Goal: Information Seeking & Learning: Learn about a topic

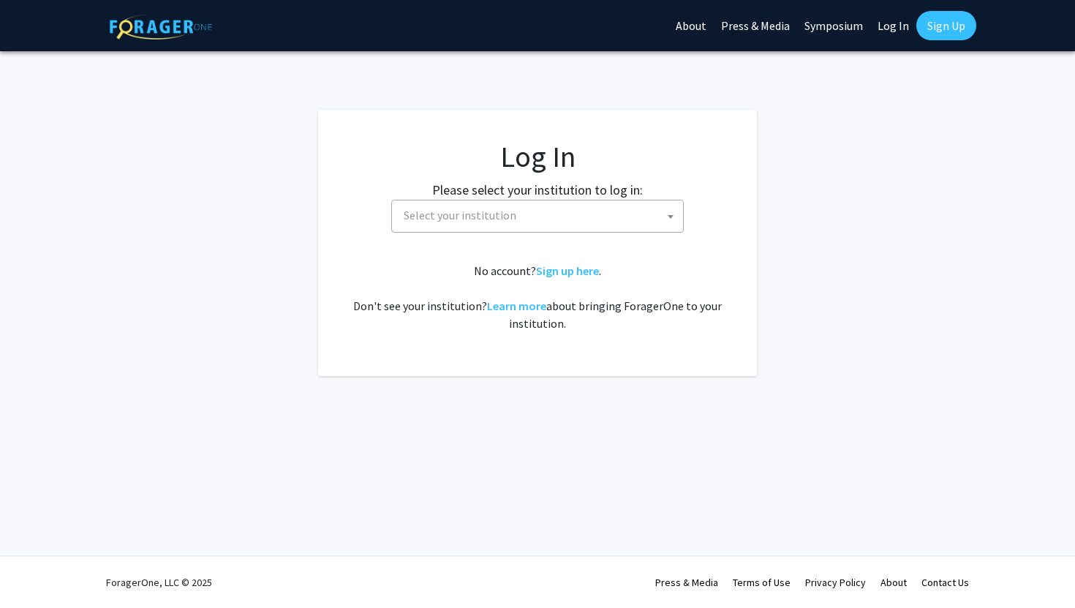
click at [454, 231] on span "Select your institution" at bounding box center [537, 216] width 293 height 33
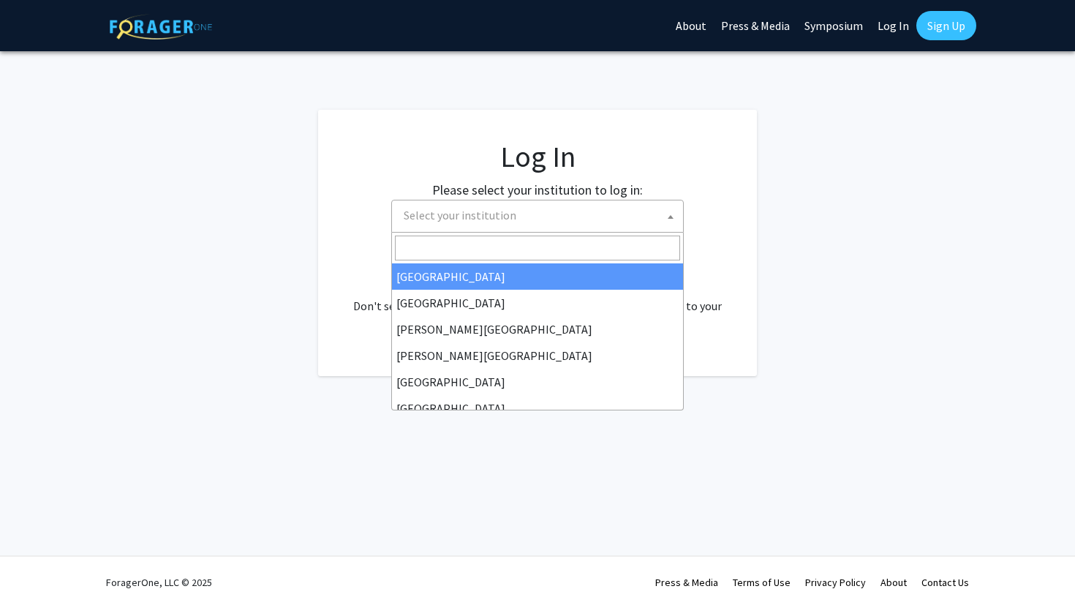
select select "34"
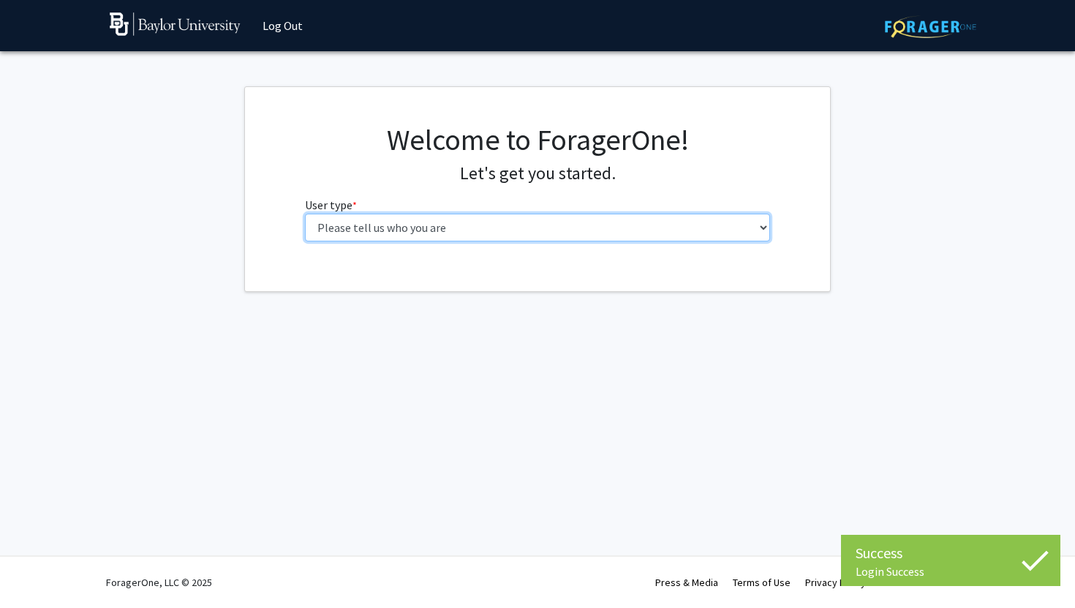
click at [530, 229] on select "Please tell us who you are Undergraduate Student Master's Student Doctoral Cand…" at bounding box center [538, 228] width 466 height 28
select select "1: undergrad"
click at [305, 214] on select "Please tell us who you are Undergraduate Student Master's Student Doctoral Cand…" at bounding box center [538, 228] width 466 height 28
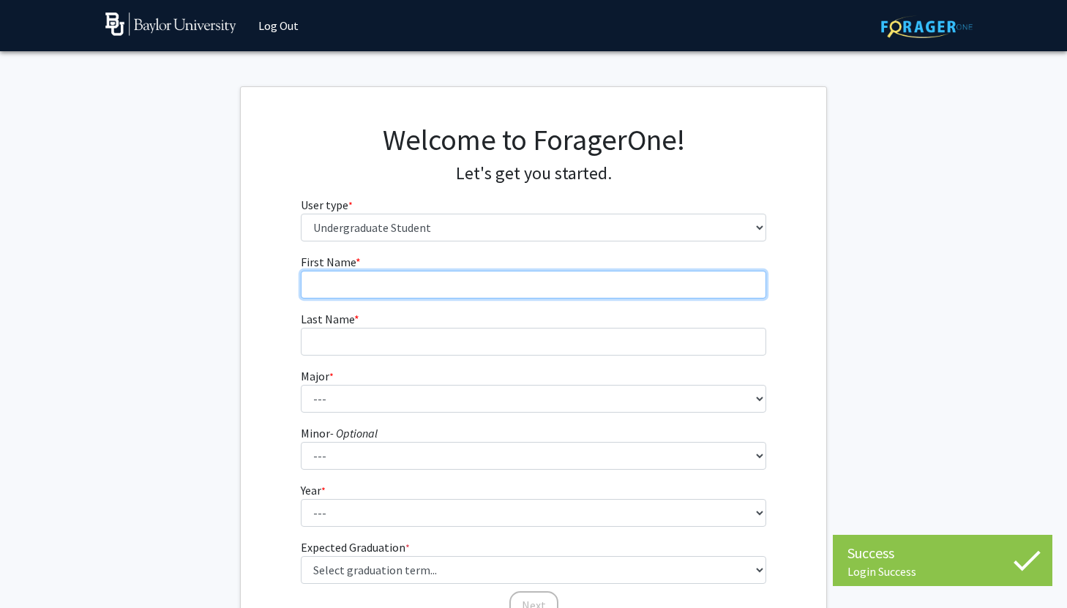
click at [601, 287] on input "First Name * required" at bounding box center [534, 285] width 466 height 28
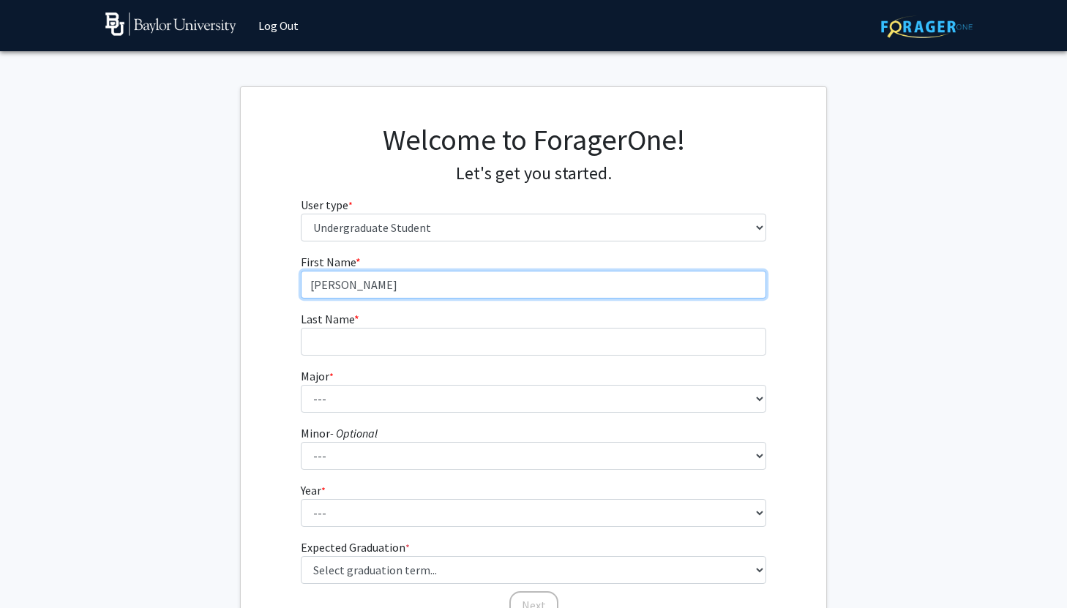
type input "[PERSON_NAME]"
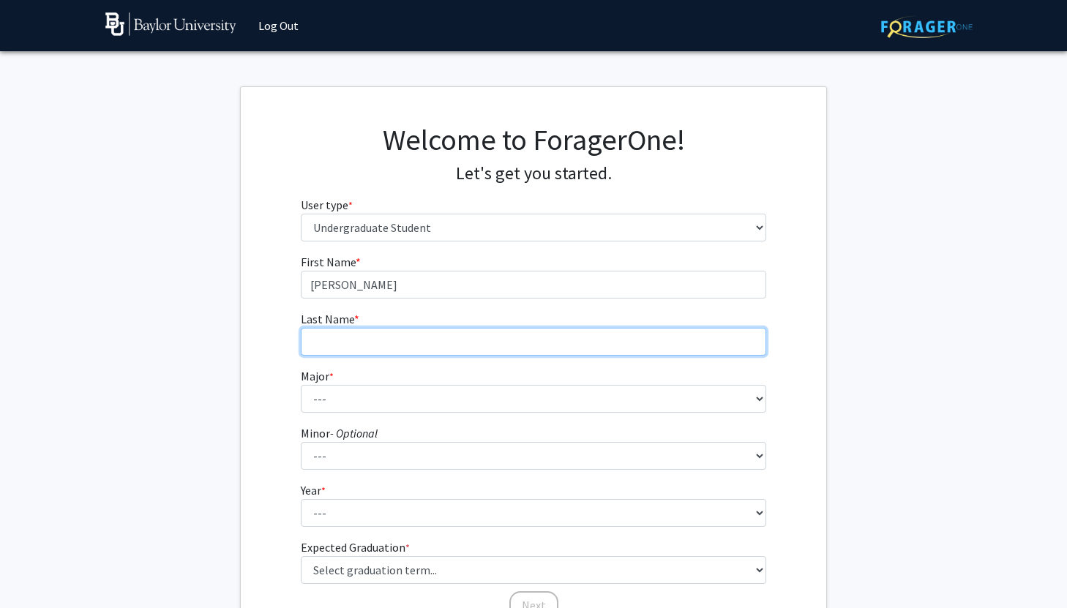
click at [572, 347] on input "Last Name * required" at bounding box center [534, 342] width 466 height 28
type input "[PERSON_NAME]"
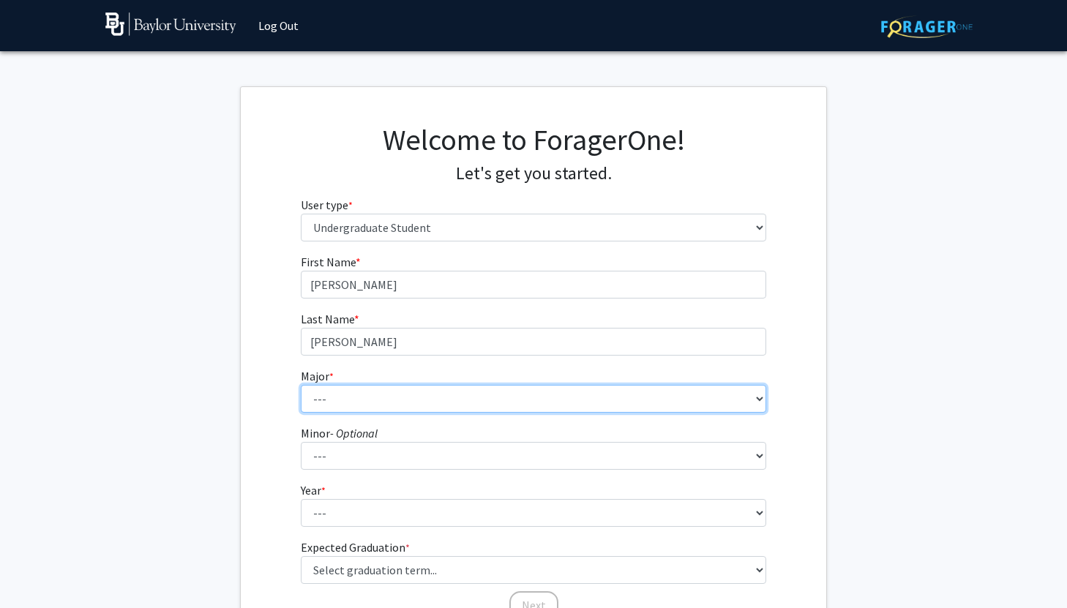
click at [538, 385] on select "--- Accounting American Studies Anthropology Apparel Design & Product Developme…" at bounding box center [534, 399] width 466 height 28
select select "64: 2729"
click at [301, 385] on select "--- Accounting American Studies Anthropology Apparel Design & Product Developme…" at bounding box center [534, 399] width 466 height 28
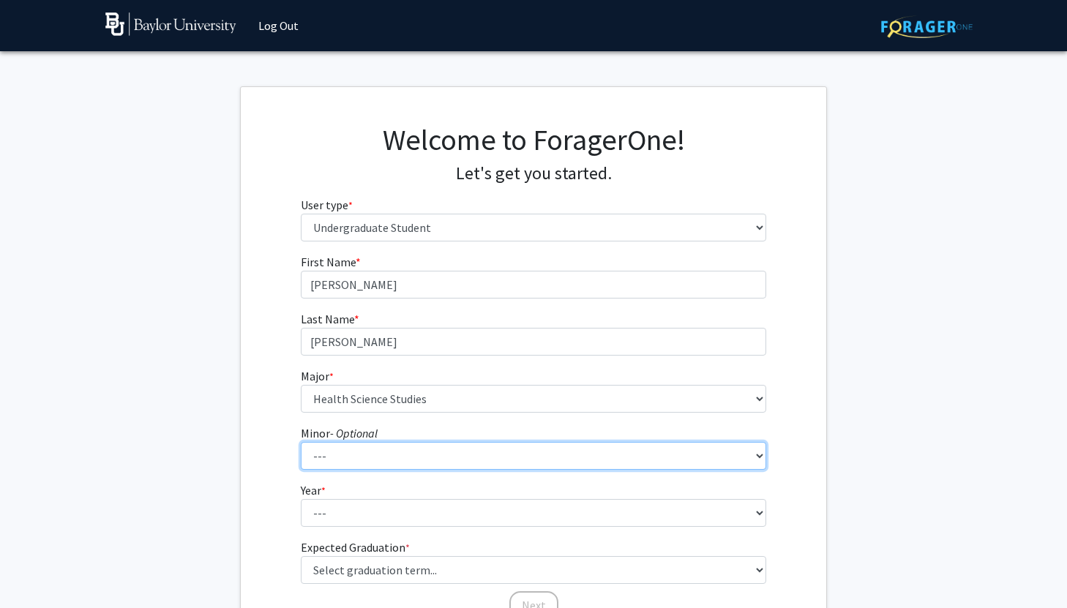
click at [473, 461] on select "--- Advertising American Sign Language American Studies Anthropology Apparel Me…" at bounding box center [534, 456] width 466 height 28
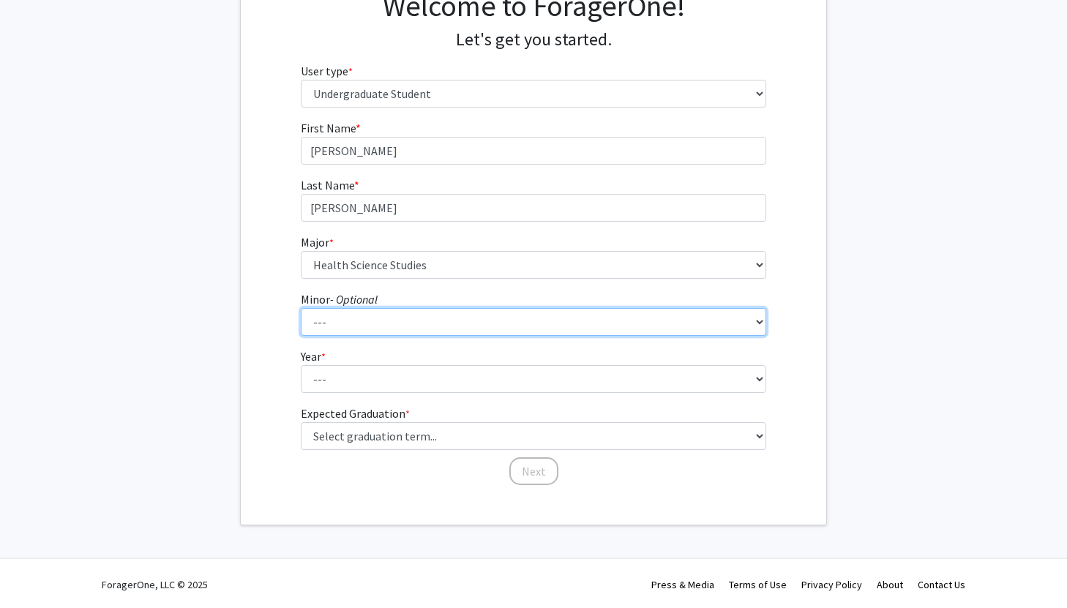
scroll to position [136, 0]
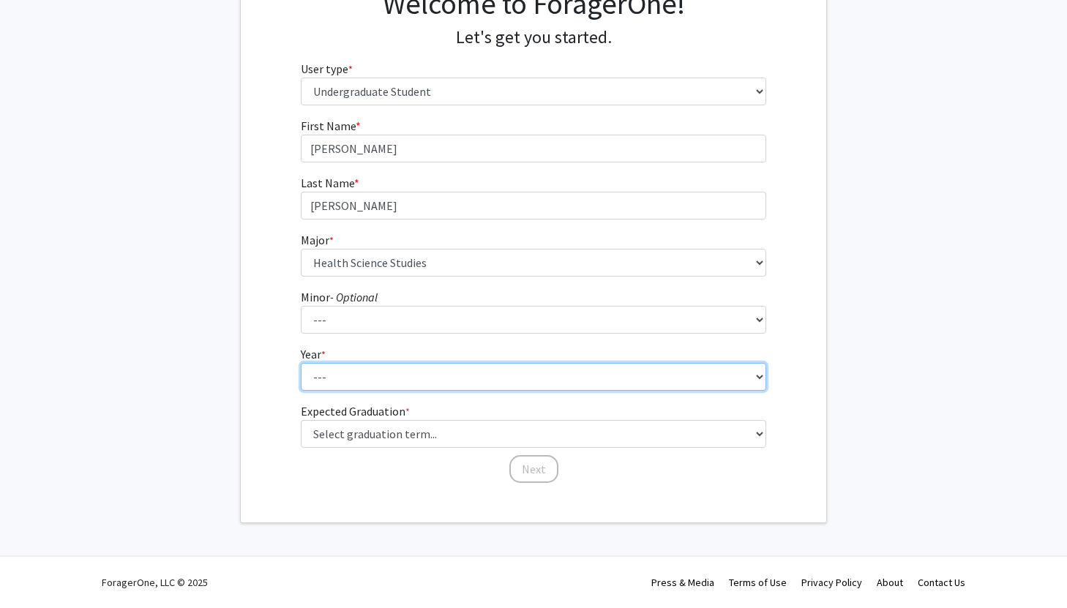
click at [573, 388] on select "--- First-year Sophomore Junior Senior Postbaccalaureate Certificate" at bounding box center [534, 377] width 466 height 28
select select "3: junior"
click at [301, 363] on select "--- First-year Sophomore Junior Senior Postbaccalaureate Certificate" at bounding box center [534, 377] width 466 height 28
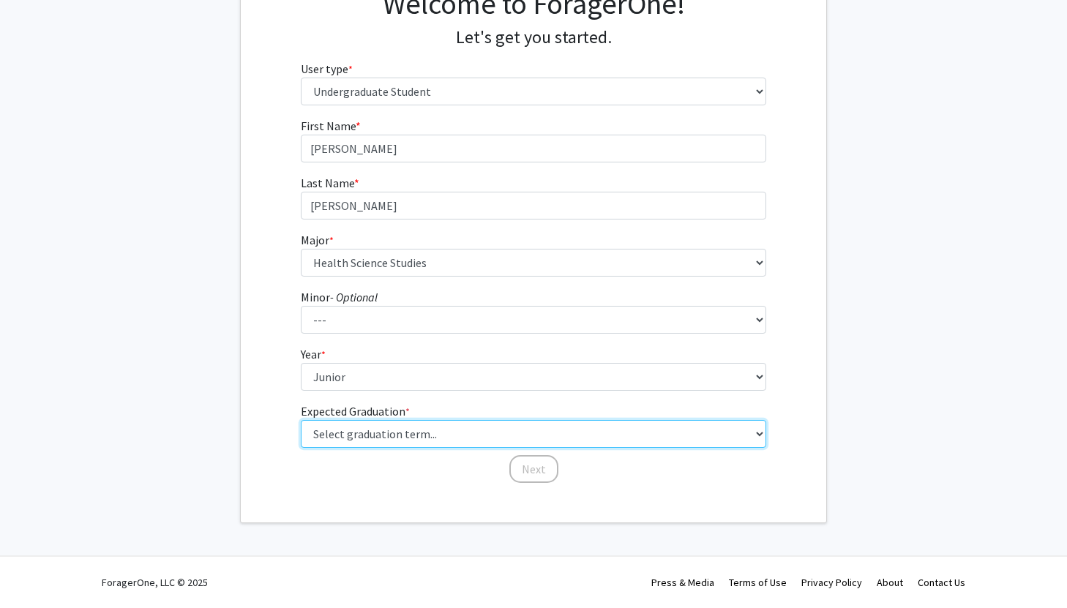
click at [552, 437] on select "Select graduation term... Spring 2025 Summer 2025 Fall 2025 Winter 2025 Spring …" at bounding box center [534, 434] width 466 height 28
select select "12: winter_2027"
click at [301, 420] on select "Select graduation term... Spring 2025 Summer 2025 Fall 2025 Winter 2025 Spring …" at bounding box center [534, 434] width 466 height 28
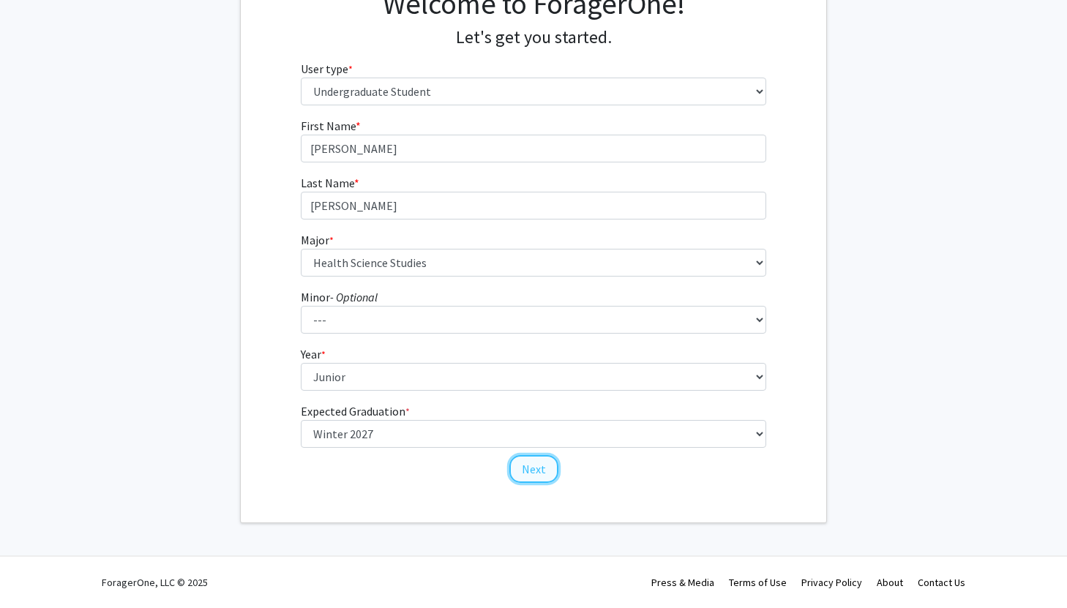
click at [530, 477] on button "Next" at bounding box center [533, 469] width 49 height 28
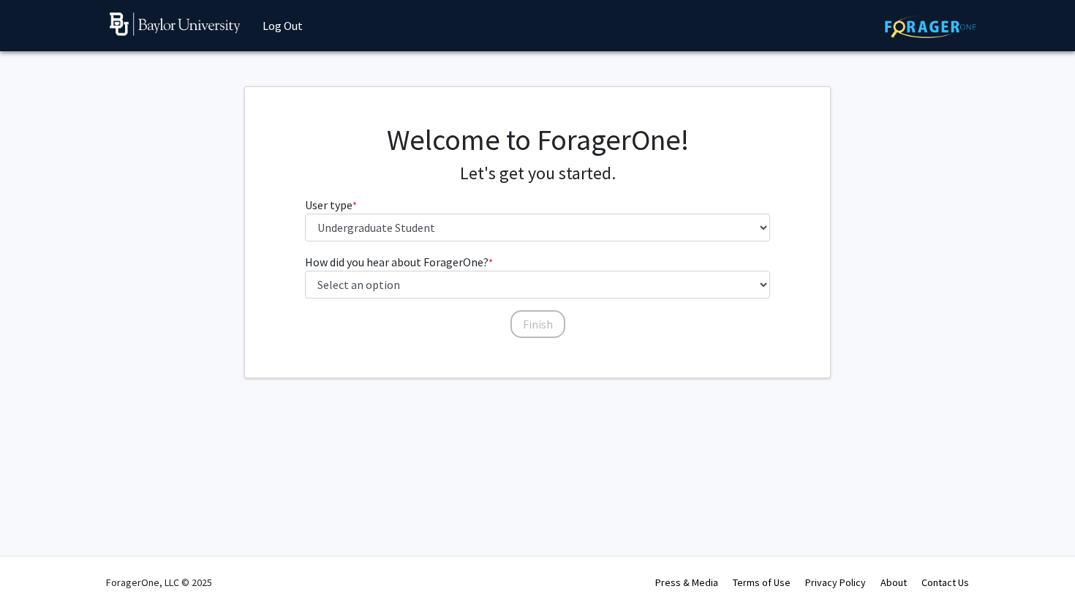
click at [514, 246] on div "Welcome to ForagerOne! Let's get you started. User type * required Please tell …" at bounding box center [538, 187] width 488 height 131
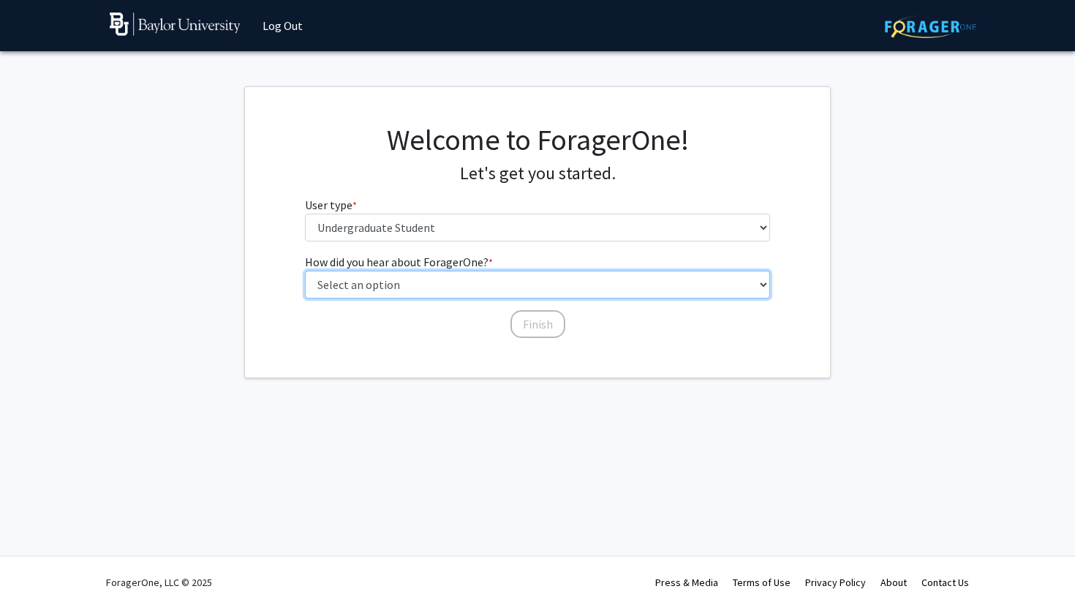
click at [514, 297] on select "Select an option Peer/student recommendation Faculty/staff recommendation Unive…" at bounding box center [538, 285] width 466 height 28
select select "3: university_website"
click at [305, 271] on select "Select an option Peer/student recommendation Faculty/staff recommendation Unive…" at bounding box center [538, 285] width 466 height 28
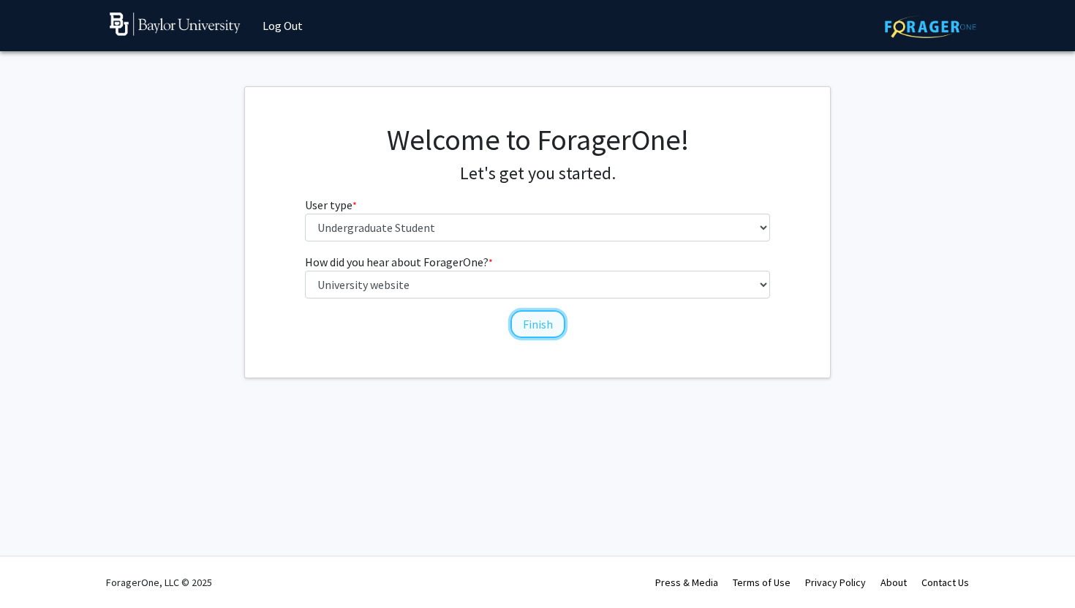
click at [525, 330] on button "Finish" at bounding box center [538, 324] width 55 height 28
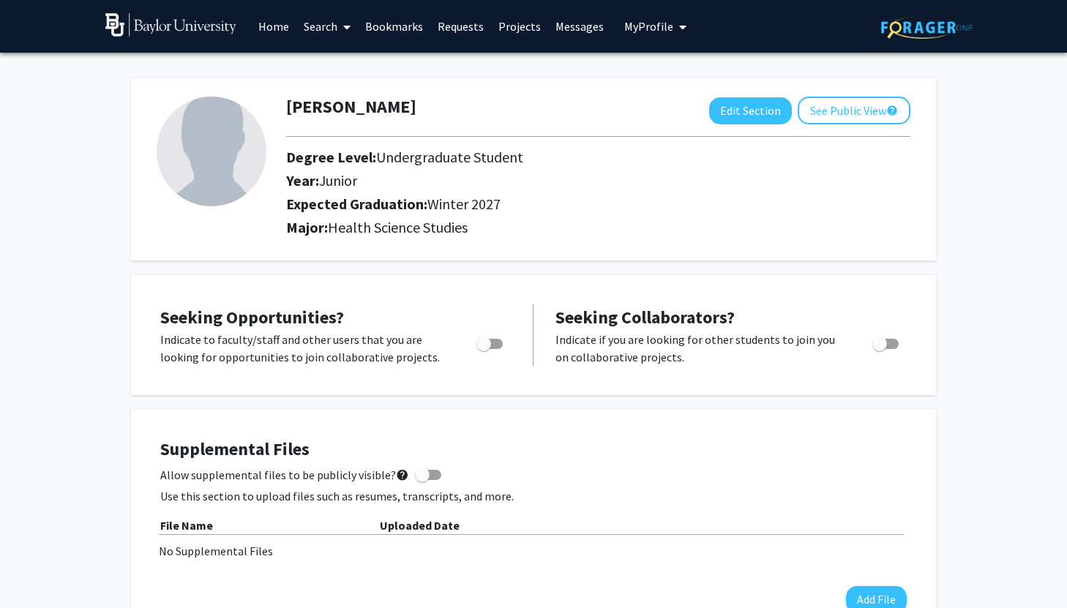
click at [276, 27] on link "Home" at bounding box center [273, 26] width 45 height 51
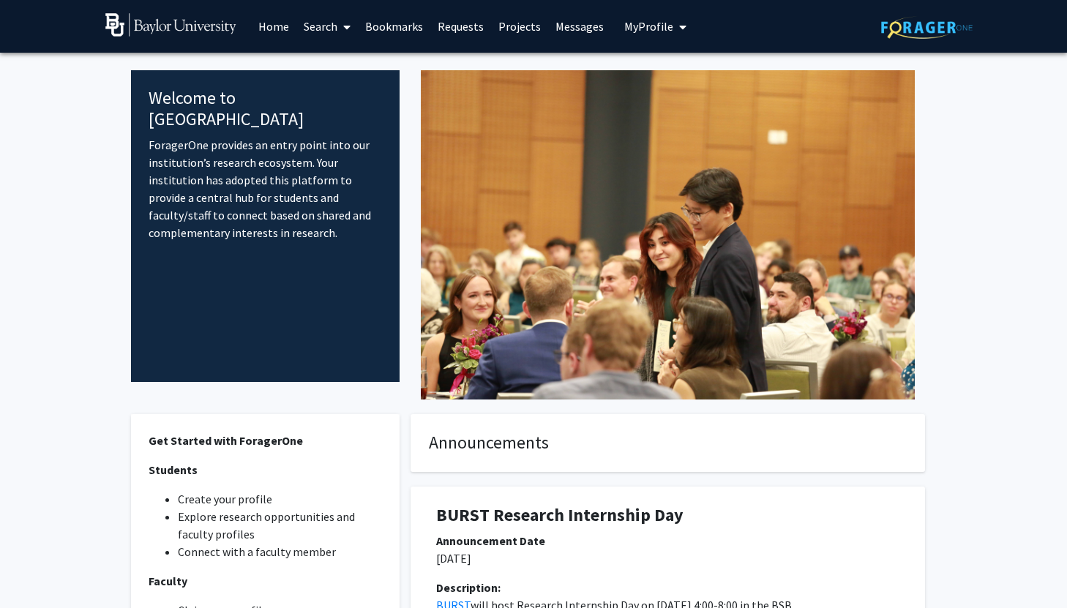
click at [332, 31] on link "Search" at bounding box center [326, 26] width 61 height 51
click at [334, 71] on span "Faculty/Staff" at bounding box center [350, 67] width 108 height 29
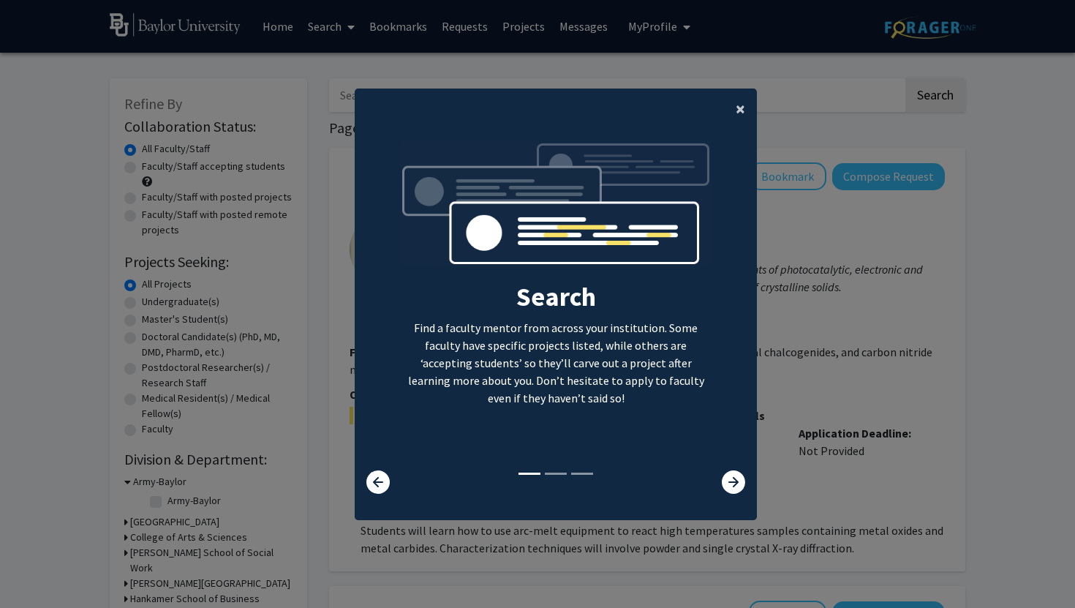
click at [737, 109] on span "×" at bounding box center [741, 108] width 10 height 23
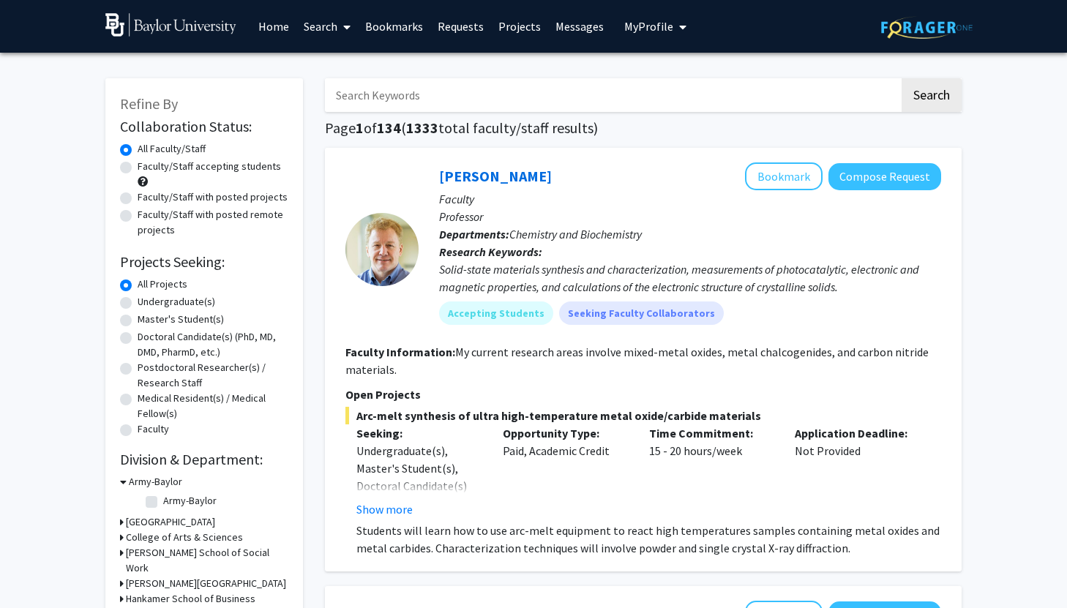
scroll to position [13, 0]
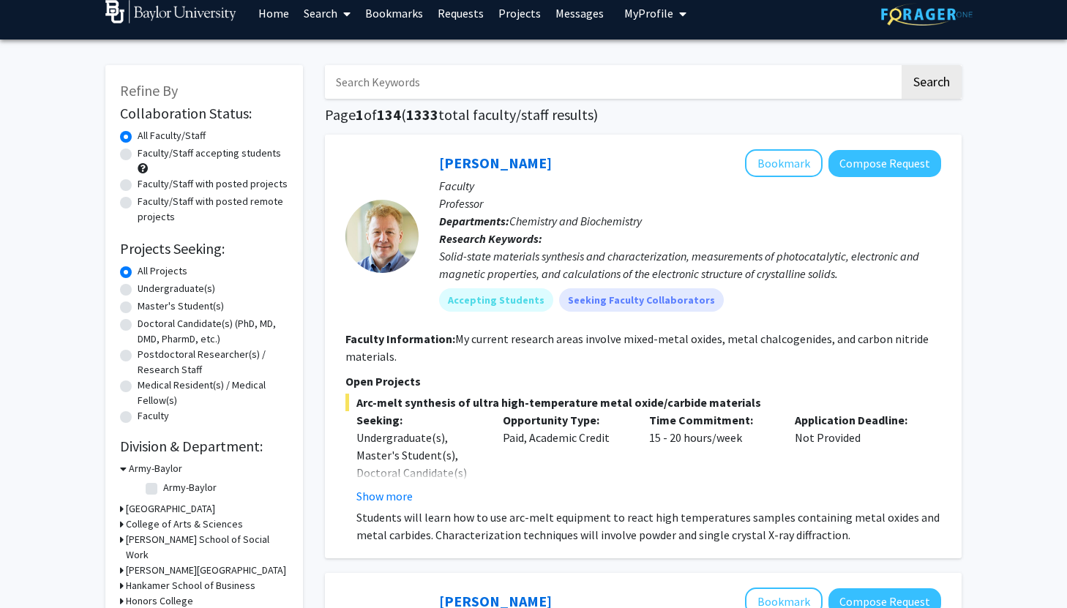
click at [170, 294] on label "Undergraduate(s)" at bounding box center [177, 288] width 78 height 15
click at [147, 290] on input "Undergraduate(s)" at bounding box center [143, 286] width 10 height 10
radio input "true"
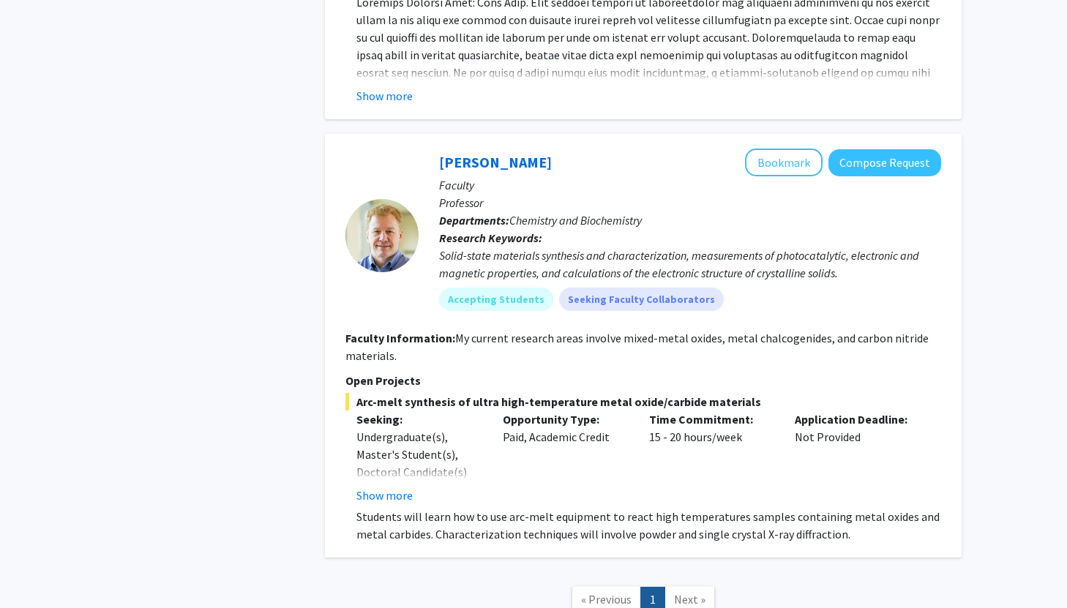
scroll to position [4421, 0]
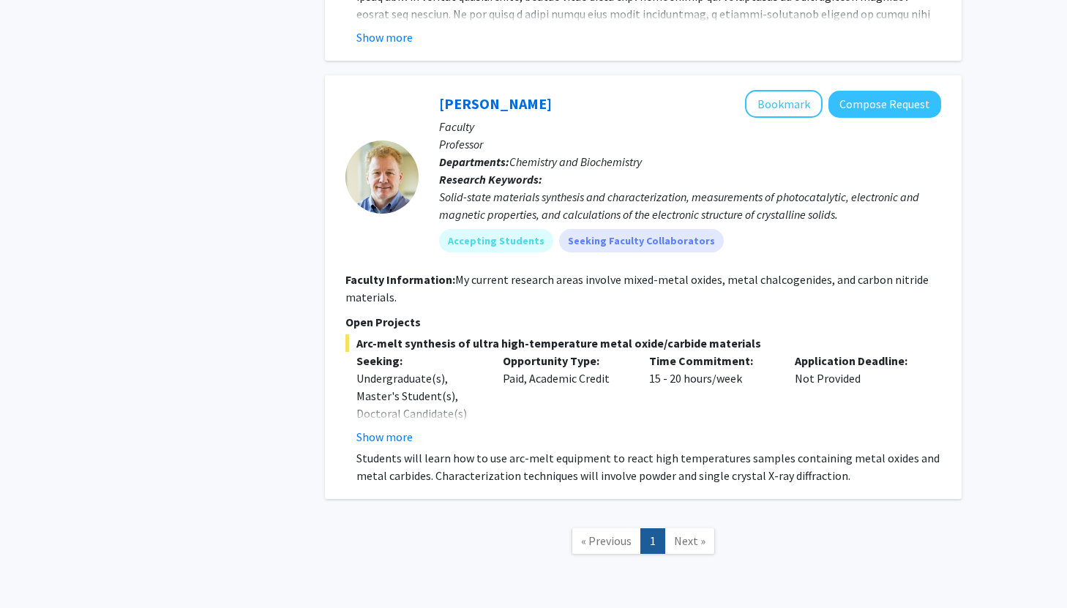
click at [683, 533] on span "Next »" at bounding box center [689, 540] width 31 height 15
click at [685, 533] on span "Next »" at bounding box center [689, 540] width 31 height 15
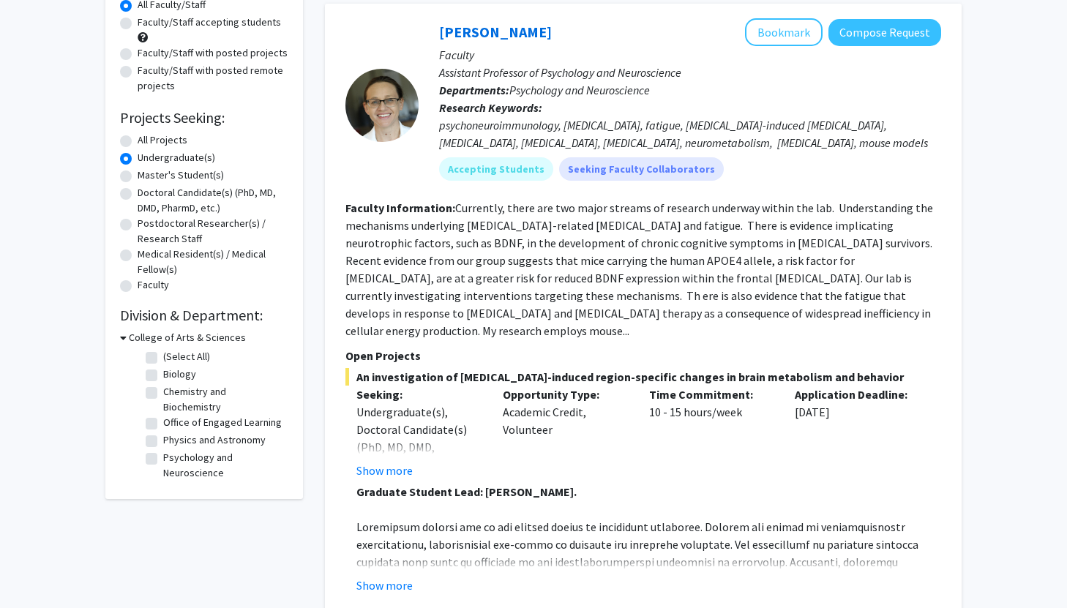
scroll to position [145, 0]
click at [196, 449] on label "Psychology and Neuroscience" at bounding box center [223, 464] width 121 height 31
click at [173, 449] on input "Psychology and Neuroscience" at bounding box center [168, 454] width 10 height 10
checkbox input "true"
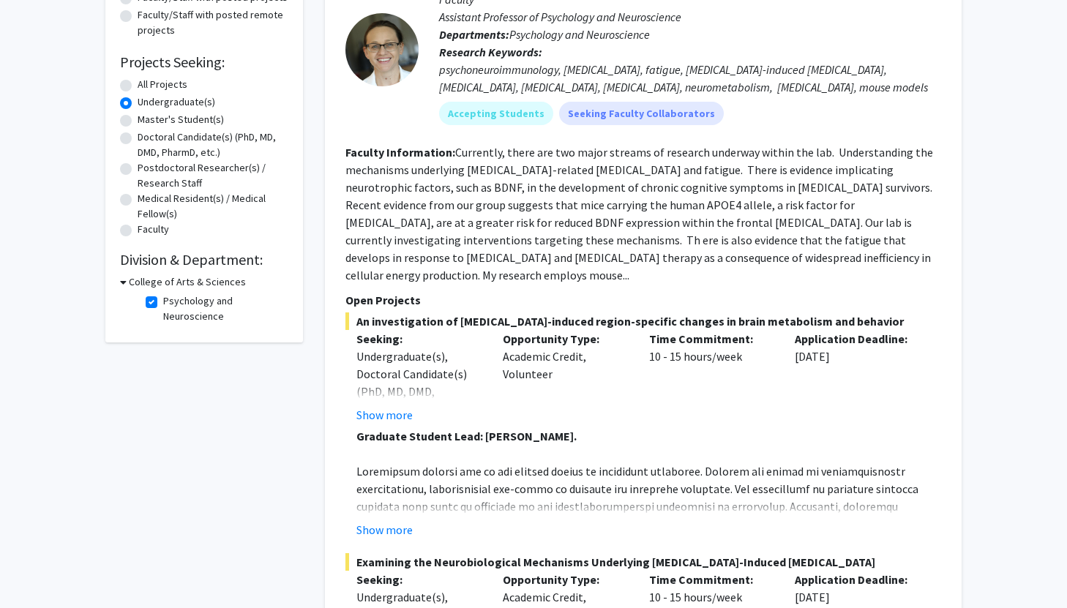
scroll to position [127, 0]
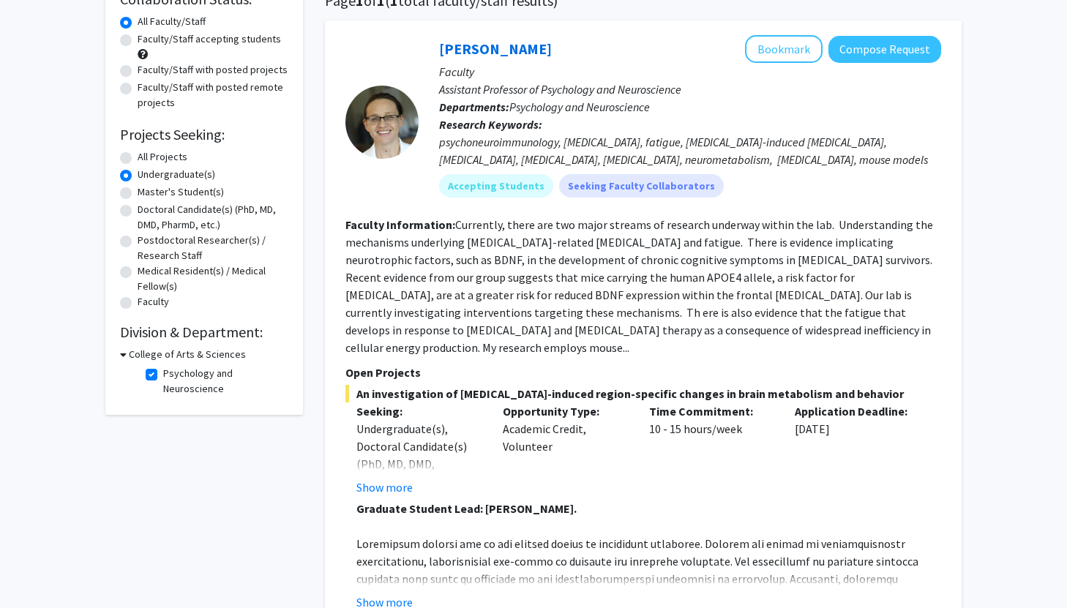
click at [138, 153] on label "All Projects" at bounding box center [163, 156] width 50 height 15
click at [138, 153] on input "All Projects" at bounding box center [143, 154] width 10 height 10
radio input "true"
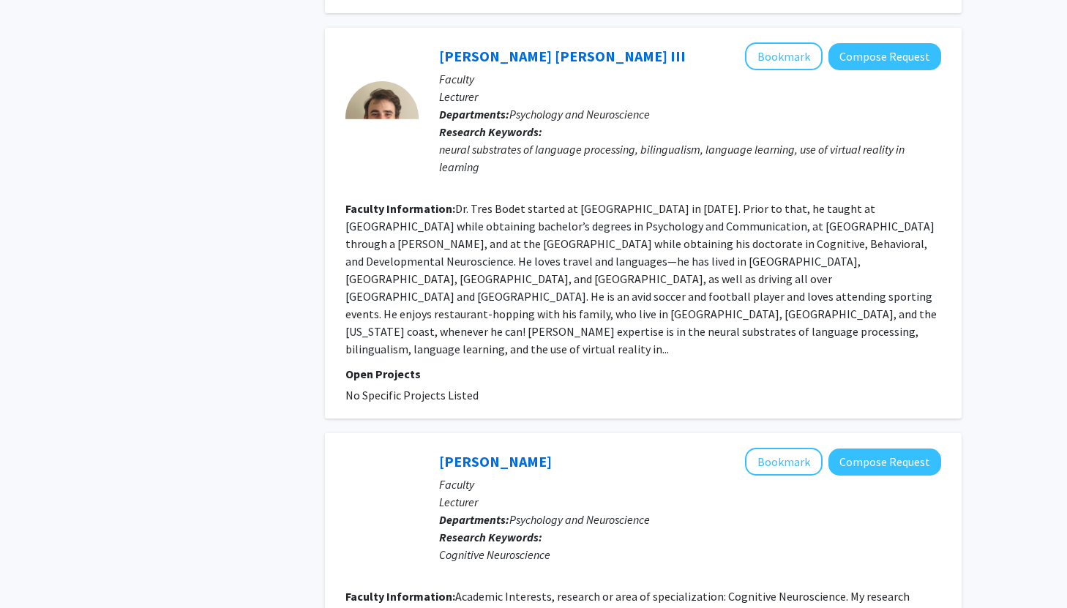
scroll to position [3865, 0]
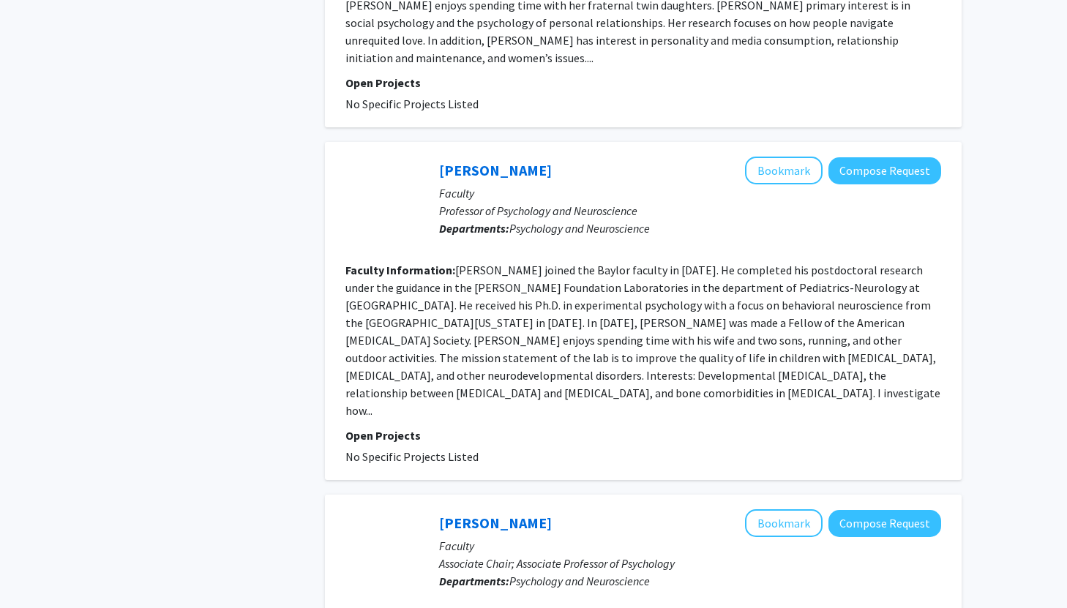
scroll to position [2353, 0]
